Goal: Find contact information: Find contact information

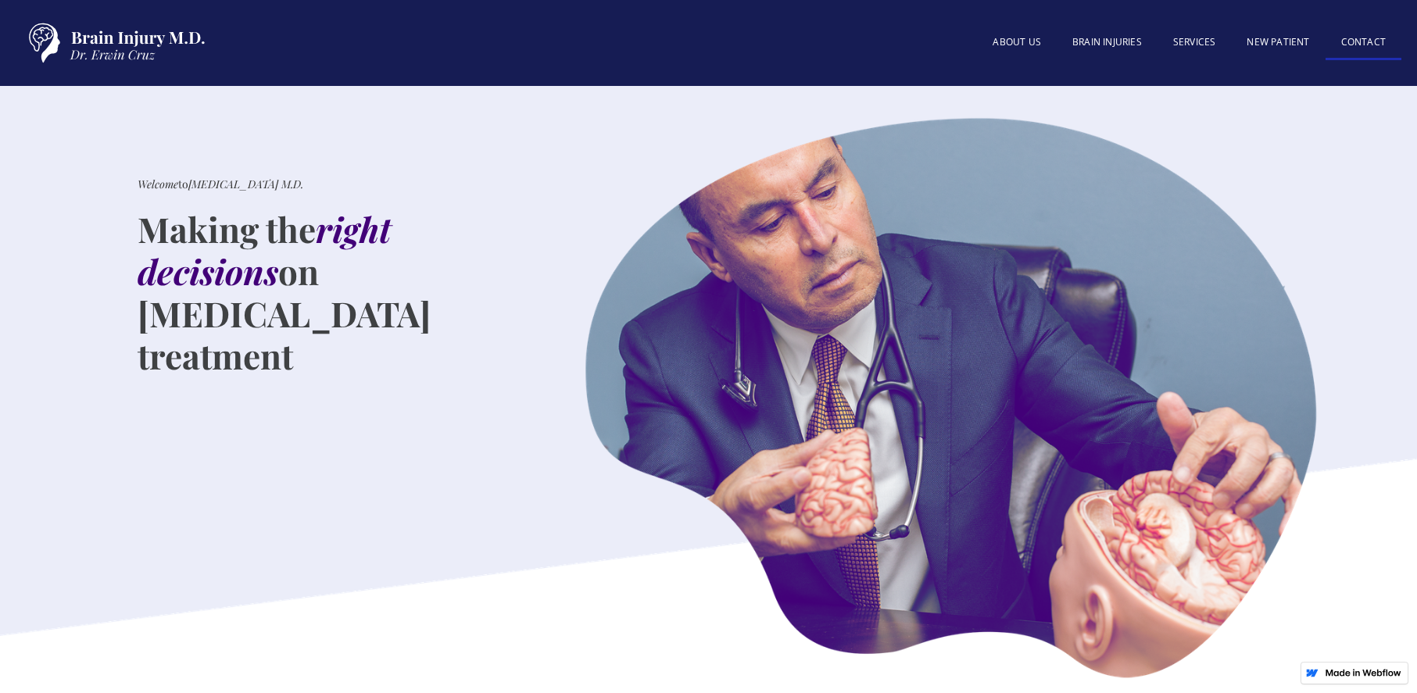
click at [1353, 43] on link "Contact" at bounding box center [1363, 44] width 76 height 34
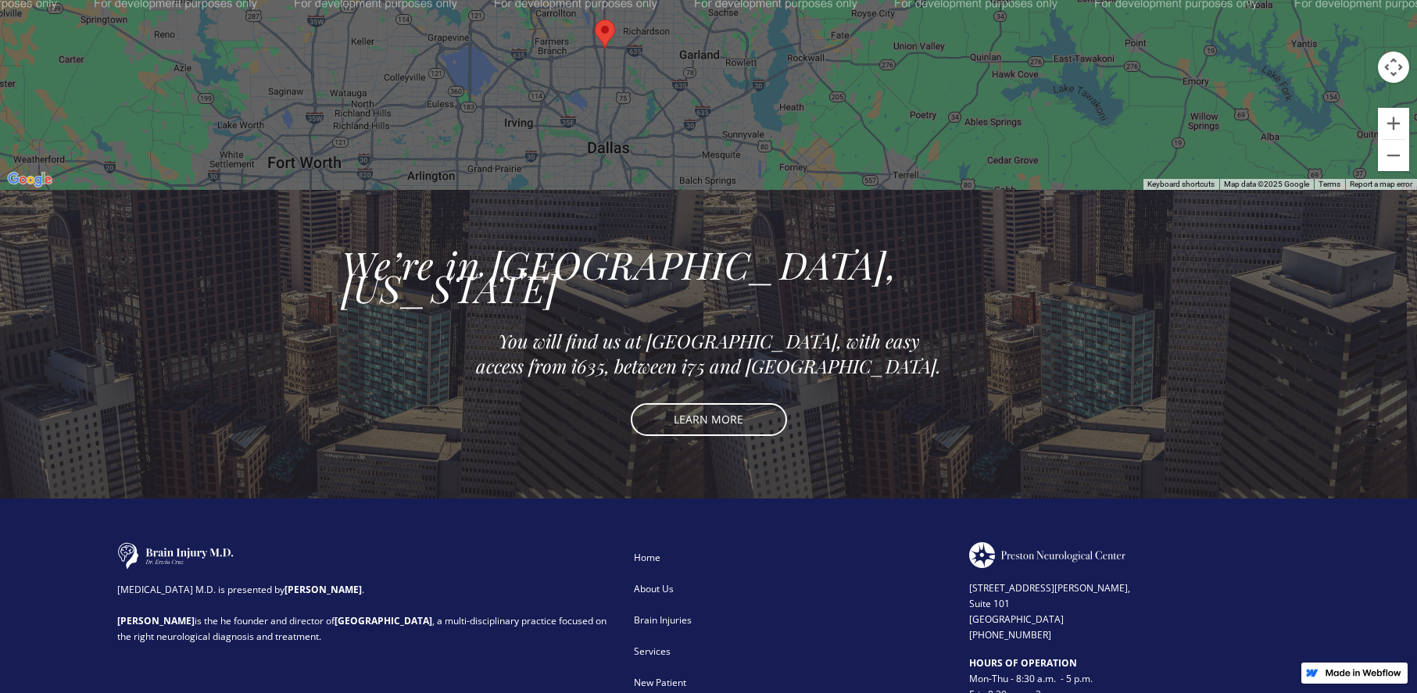
scroll to position [1328, 0]
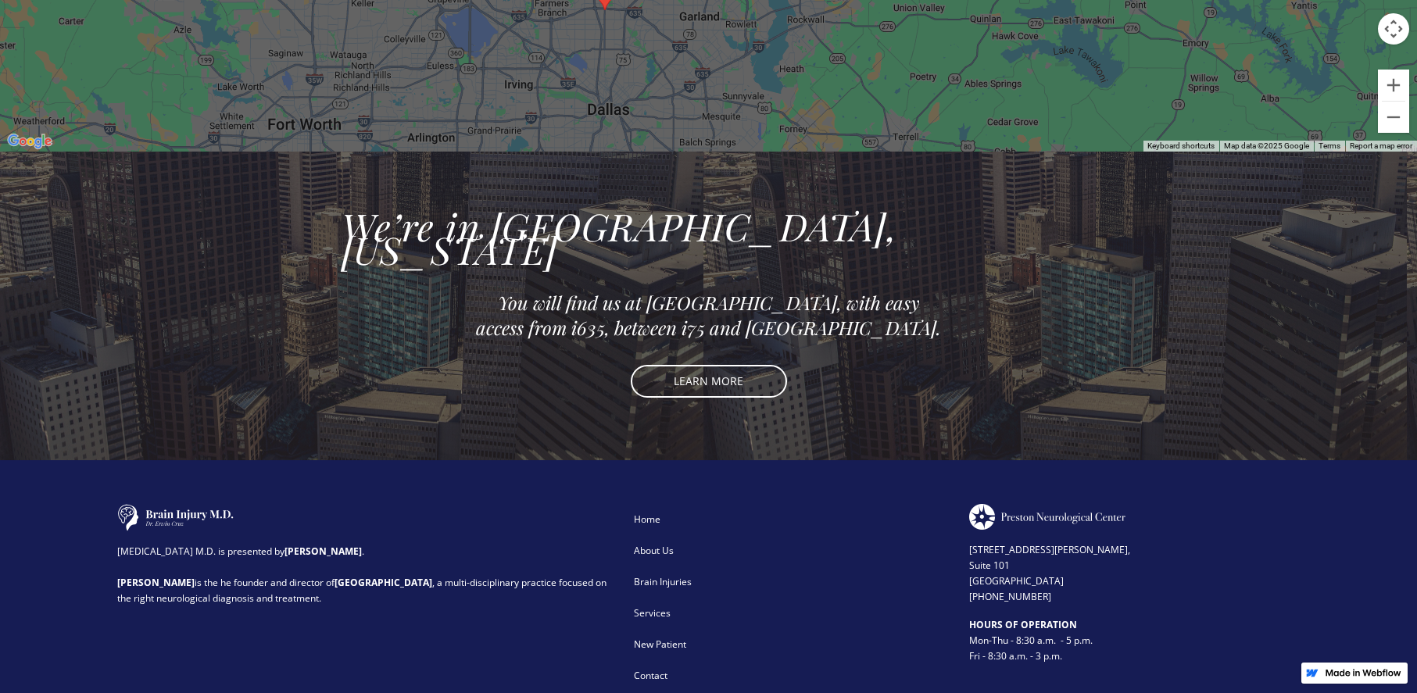
click at [651, 668] on div "Contact" at bounding box center [791, 676] width 315 height 16
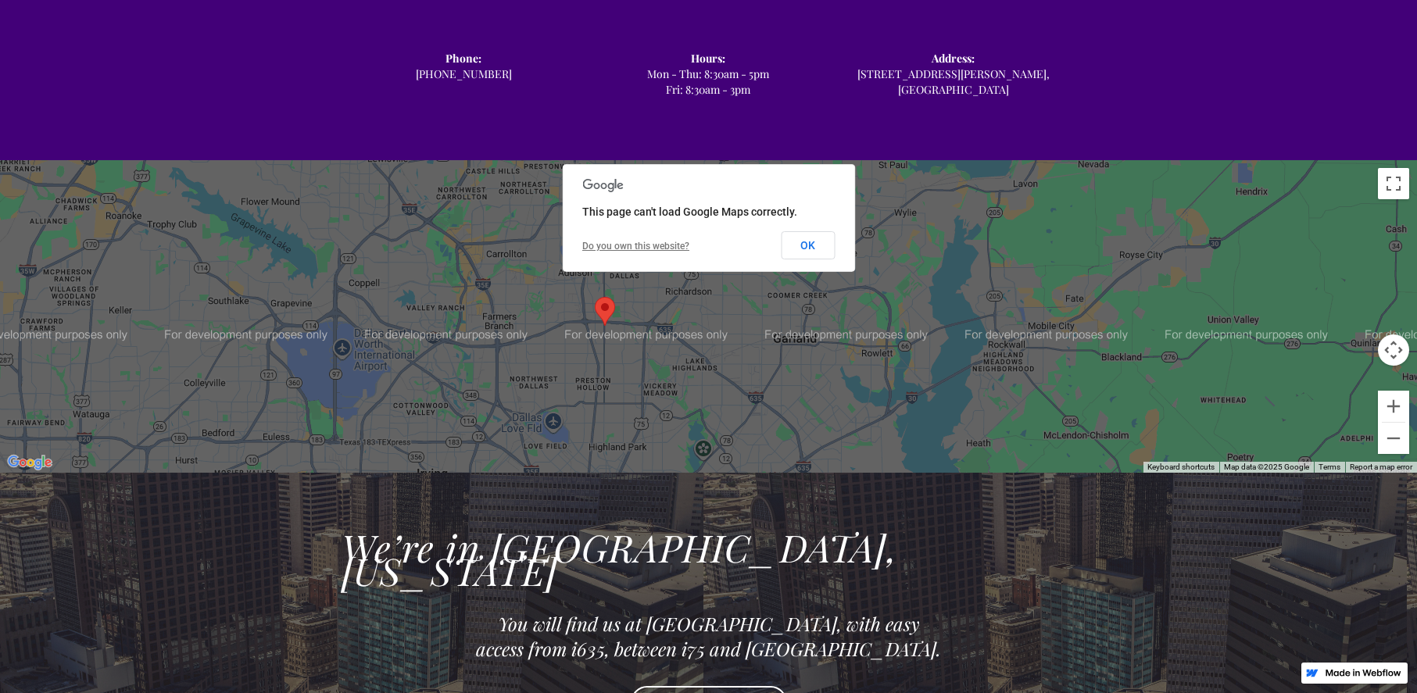
scroll to position [918, 0]
